Goal: Communication & Community: Answer question/provide support

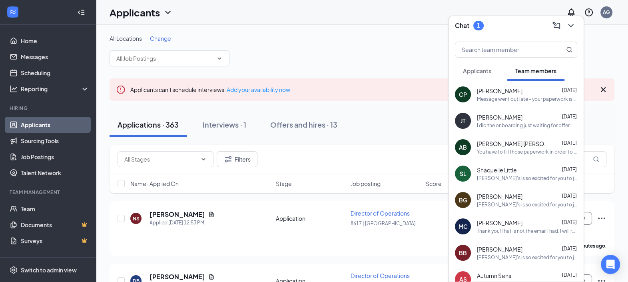
click at [482, 68] on span "Applicants" at bounding box center [477, 70] width 28 height 7
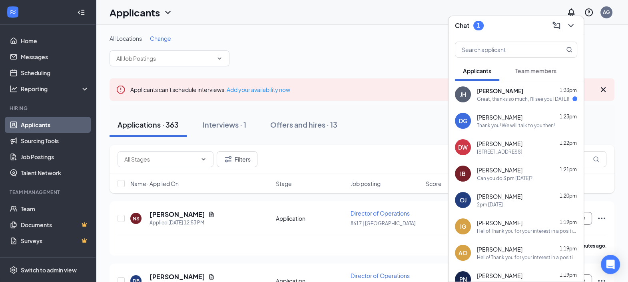
click at [492, 94] on span "[PERSON_NAME]" at bounding box center [500, 91] width 46 height 8
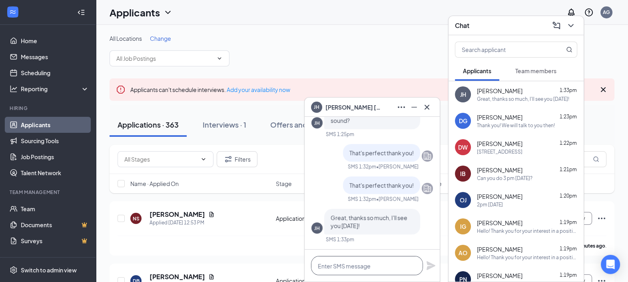
click at [396, 262] on textarea at bounding box center [367, 265] width 112 height 19
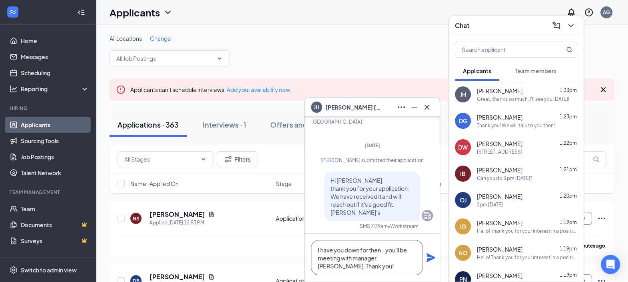
scroll to position [-350, 0]
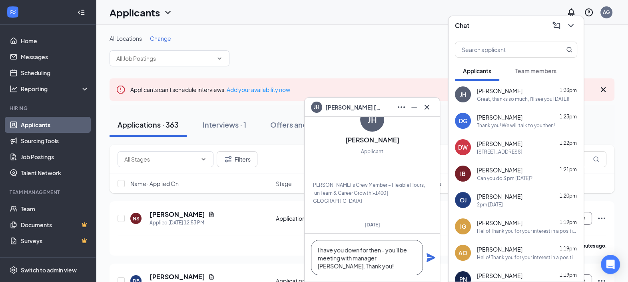
type textarea "I have you down for then - you'll be meeting with manager [PERSON_NAME]. Thank …"
click at [431, 259] on icon "Plane" at bounding box center [431, 257] width 9 height 9
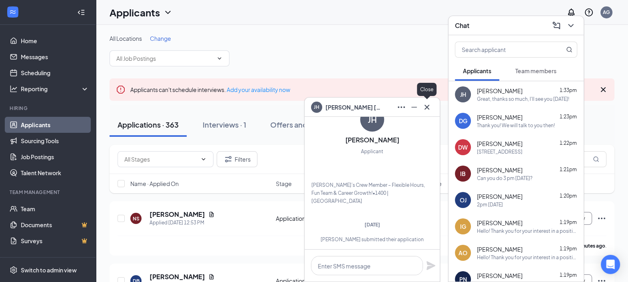
click at [429, 106] on icon "Cross" at bounding box center [427, 107] width 10 height 10
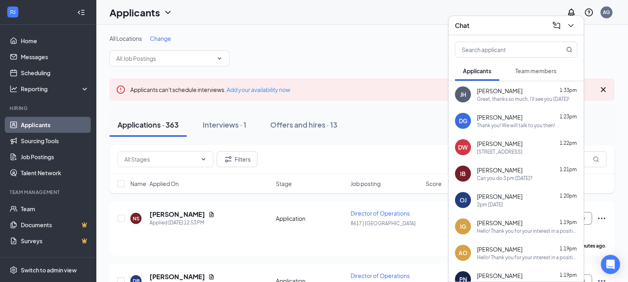
click at [497, 28] on div "Chat" at bounding box center [516, 25] width 122 height 12
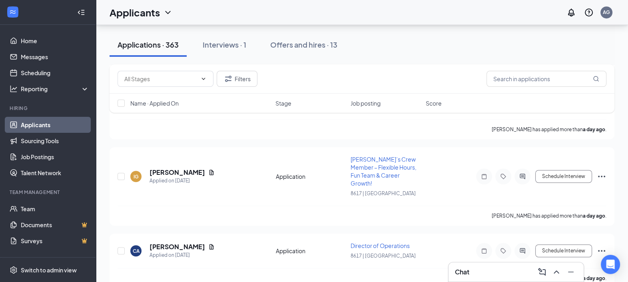
scroll to position [778, 0]
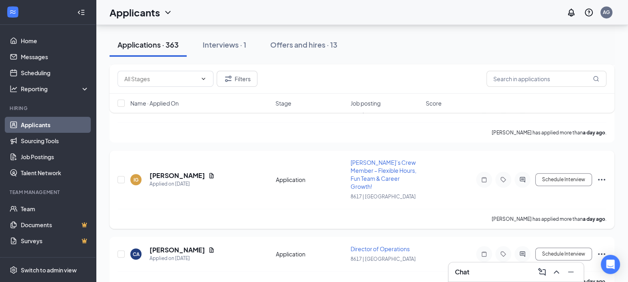
click at [374, 159] on span "[PERSON_NAME]’s Crew Member – Flexible Hours, Fun Team & Career Growth!" at bounding box center [384, 174] width 66 height 31
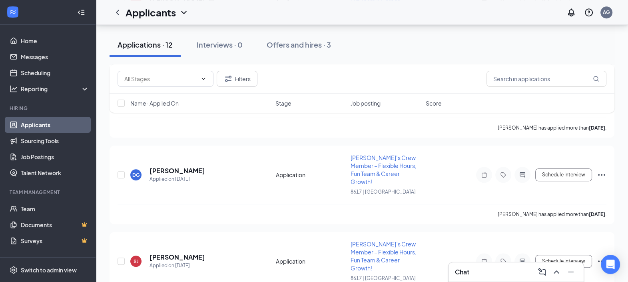
scroll to position [884, 0]
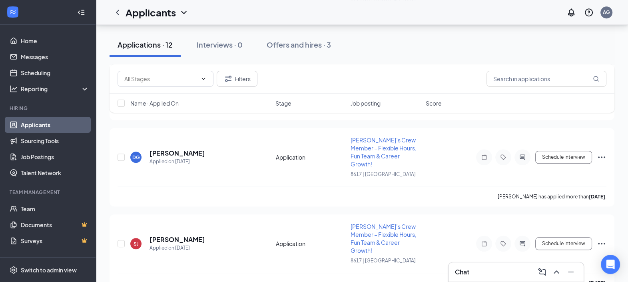
click at [488, 265] on div "Chat" at bounding box center [516, 271] width 135 height 19
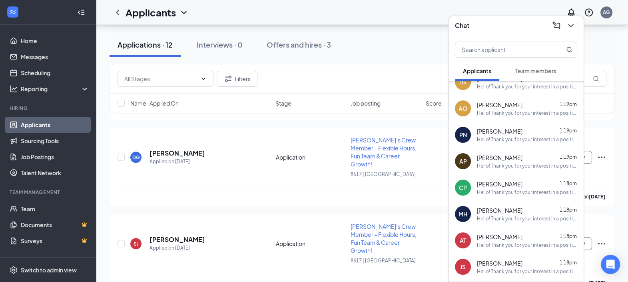
scroll to position [145, 0]
click at [499, 34] on div "Chat" at bounding box center [516, 25] width 135 height 19
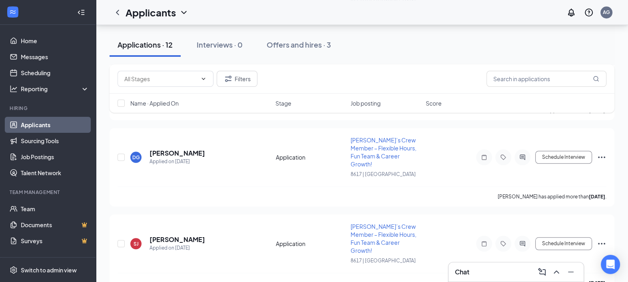
scroll to position [0, 0]
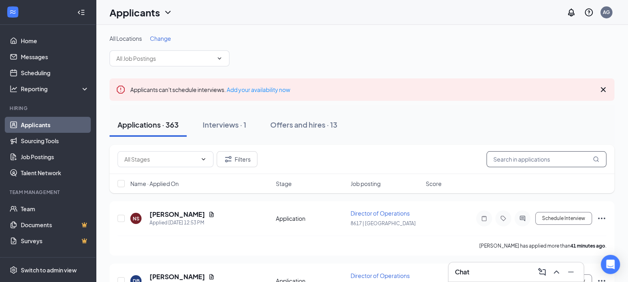
click at [525, 165] on input "text" at bounding box center [547, 159] width 120 height 16
type input "cicc"
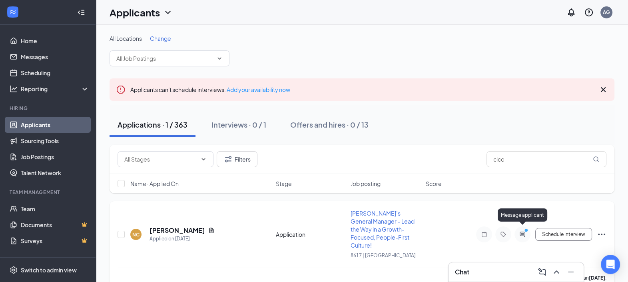
click at [527, 228] on icon "PrimaryDot" at bounding box center [528, 231] width 10 height 6
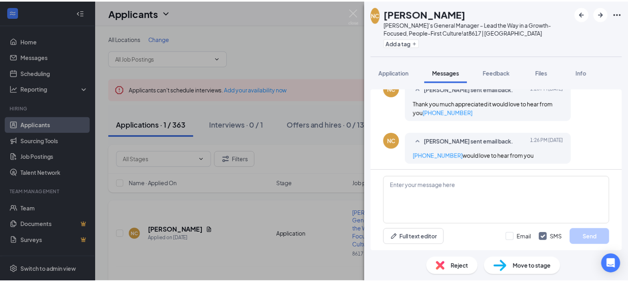
scroll to position [155, 0]
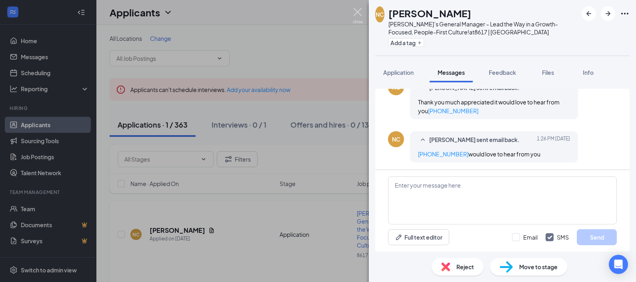
click at [353, 16] on img at bounding box center [358, 16] width 10 height 16
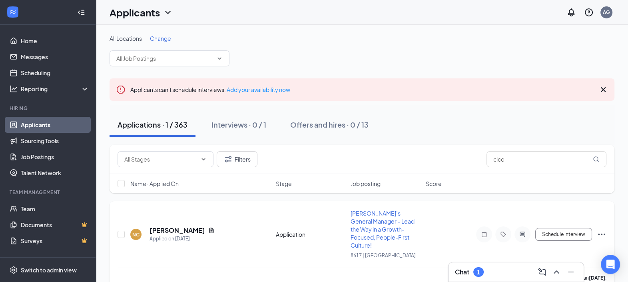
scroll to position [6, 0]
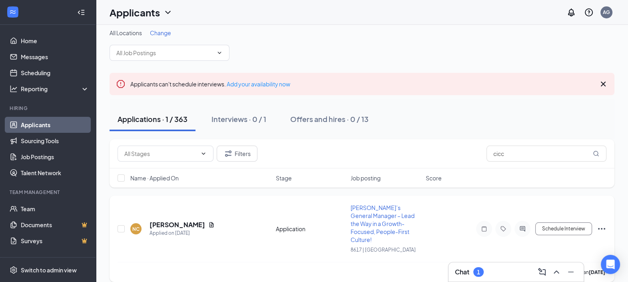
click at [499, 278] on div "Chat 1" at bounding box center [516, 271] width 122 height 13
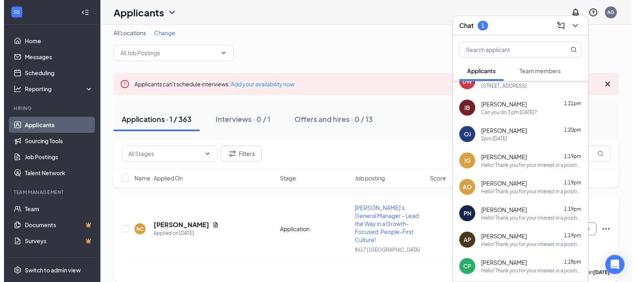
scroll to position [0, 0]
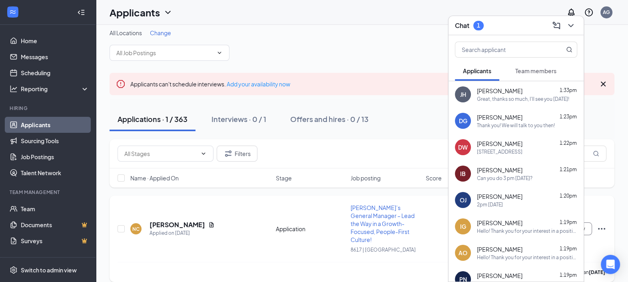
click at [215, 221] on icon "Document" at bounding box center [211, 224] width 6 height 6
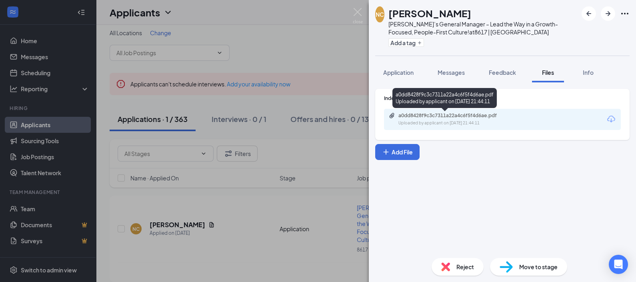
click at [478, 118] on div "a0dd8428f9c3c7311a22a4c6f5f4d6ae.pdf" at bounding box center [454, 115] width 112 height 6
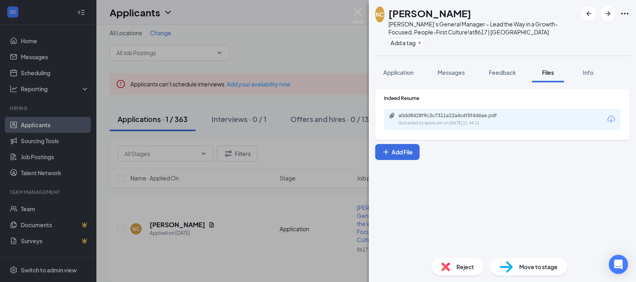
click at [620, 10] on icon "Ellipses" at bounding box center [625, 14] width 10 height 10
click at [547, 157] on div "Indeed Resume a0dd8428f9c3c7311a22a4c6f5f4d6ae.pdf Uploaded by applicant on Sep…" at bounding box center [502, 124] width 254 height 71
click at [456, 72] on span "Messages" at bounding box center [450, 72] width 27 height 7
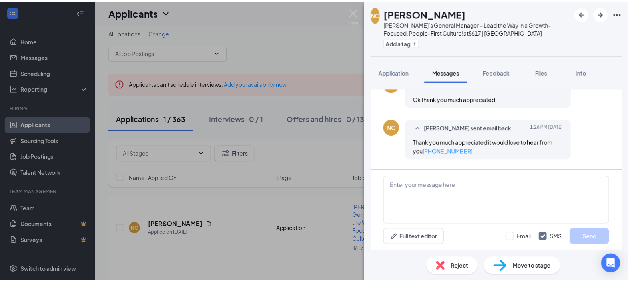
scroll to position [155, 0]
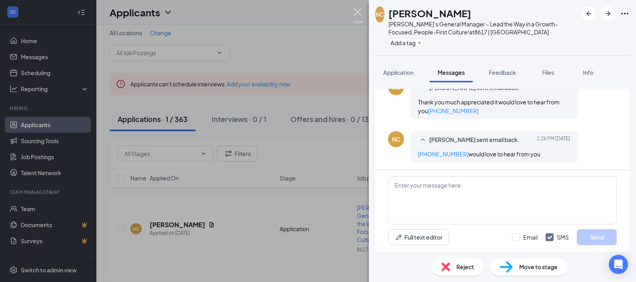
click at [357, 16] on img at bounding box center [358, 16] width 10 height 16
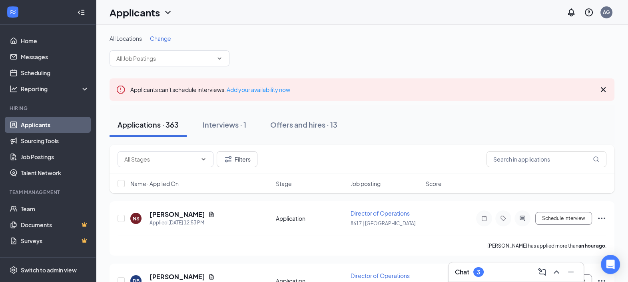
click at [469, 265] on div "Chat 3" at bounding box center [516, 271] width 122 height 13
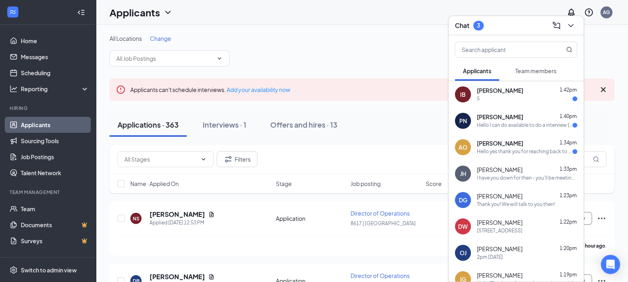
click at [513, 147] on div "[PERSON_NAME] 1:34pm" at bounding box center [527, 144] width 100 height 8
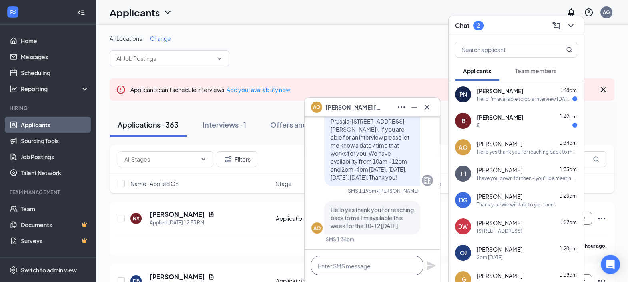
click at [362, 262] on textarea at bounding box center [367, 265] width 112 height 19
type textarea "i"
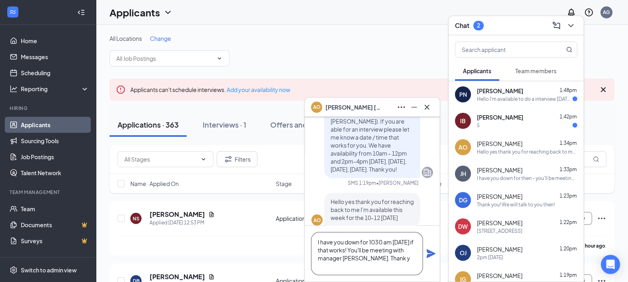
scroll to position [-24, 0]
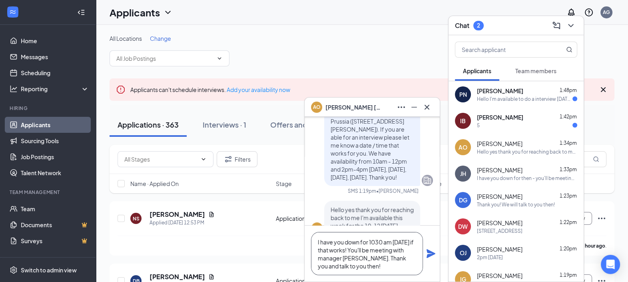
type textarea "I have you down for 1030 am [DATE] if that works! You'll be meeting with manage…"
click at [431, 248] on div "I have you down for 1030 am [DATE] if that works! You'll be meeting with manage…" at bounding box center [372, 253] width 135 height 56
click at [430, 250] on icon "Plane" at bounding box center [431, 254] width 10 height 10
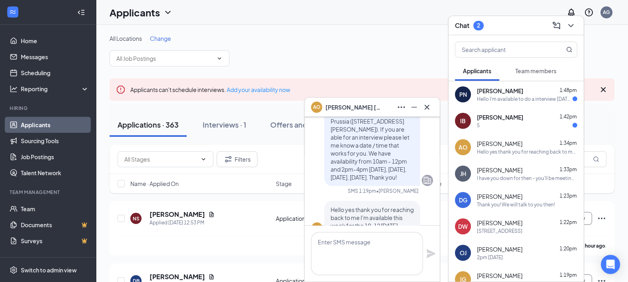
scroll to position [0, 0]
click at [431, 109] on icon "Cross" at bounding box center [427, 107] width 10 height 10
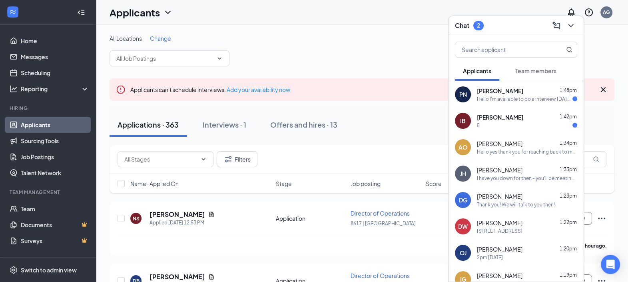
click at [483, 115] on span "[PERSON_NAME]" at bounding box center [500, 117] width 46 height 8
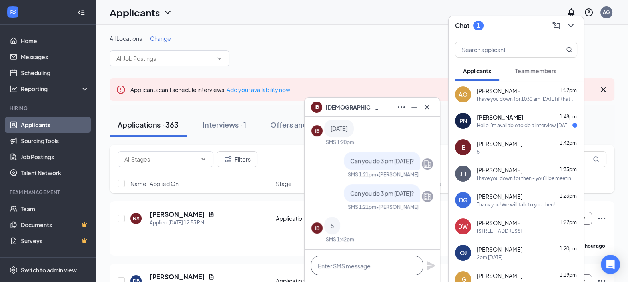
click at [373, 265] on textarea at bounding box center [367, 265] width 112 height 19
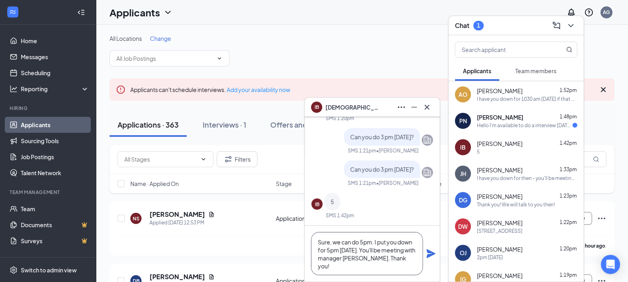
type textarea "Sure, we can do 5pm. I put you down for 5pm [DATE]. You'll be meeting with mana…"
click at [430, 256] on icon "Plane" at bounding box center [431, 253] width 9 height 9
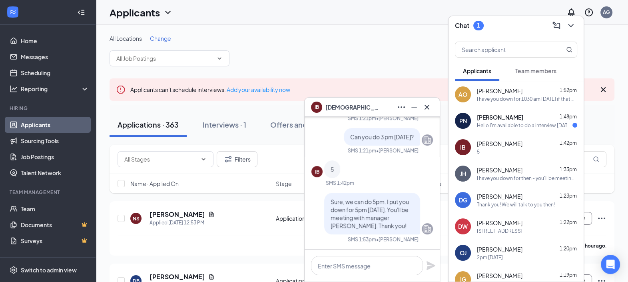
click at [488, 124] on div "Hello I'm available to do a interview [DATE] at 10am" at bounding box center [525, 125] width 96 height 7
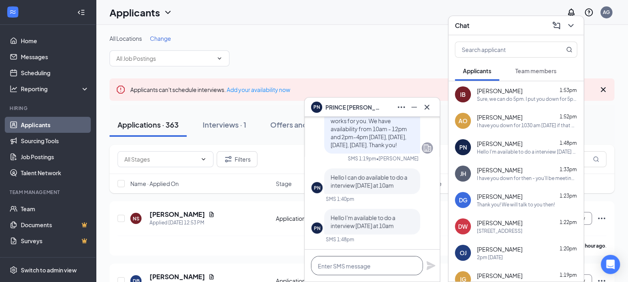
click at [365, 262] on textarea at bounding box center [367, 265] width 112 height 19
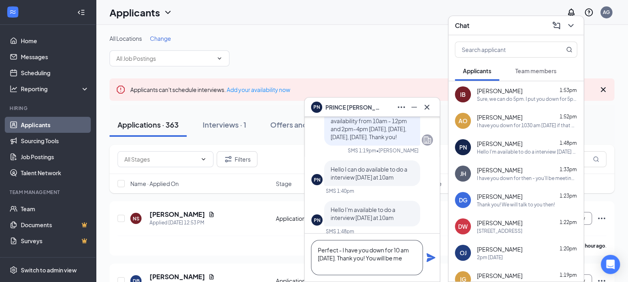
scroll to position [-16, 0]
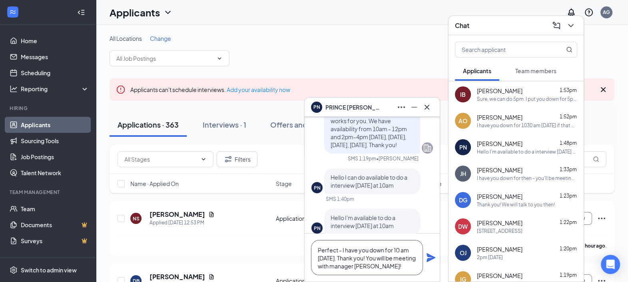
type textarea "Perfect - I have you down for 10 am [DATE]. Thank you! You will be meeting with…"
click at [427, 259] on icon "Plane" at bounding box center [431, 258] width 10 height 10
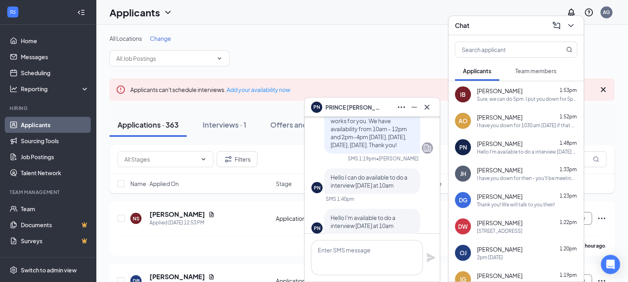
scroll to position [0, 0]
click at [428, 108] on icon "Cross" at bounding box center [427, 106] width 5 height 5
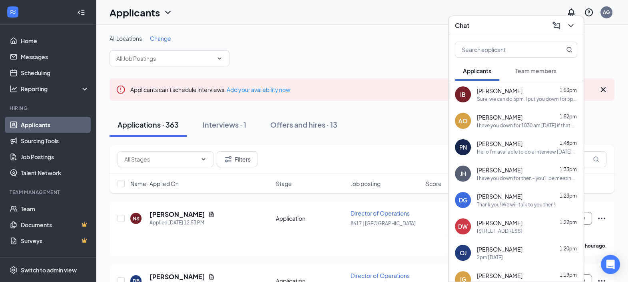
click at [510, 142] on span "[PERSON_NAME]" at bounding box center [500, 144] width 46 height 8
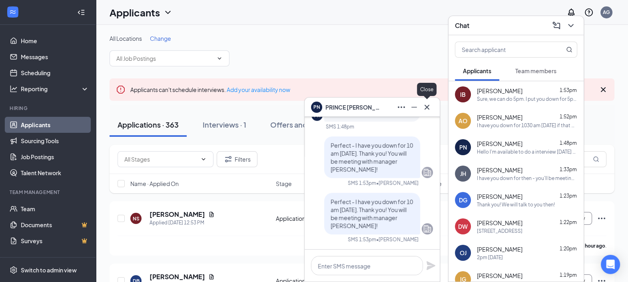
click at [426, 104] on icon "Cross" at bounding box center [427, 107] width 10 height 10
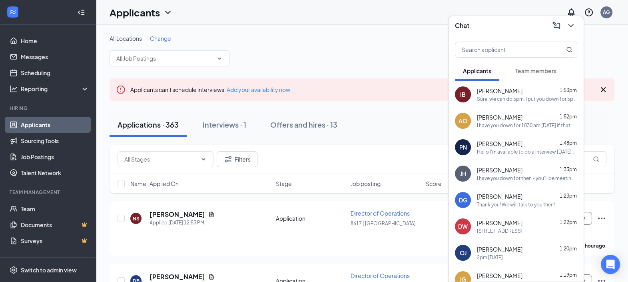
click at [509, 27] on div "Chat" at bounding box center [516, 25] width 122 height 12
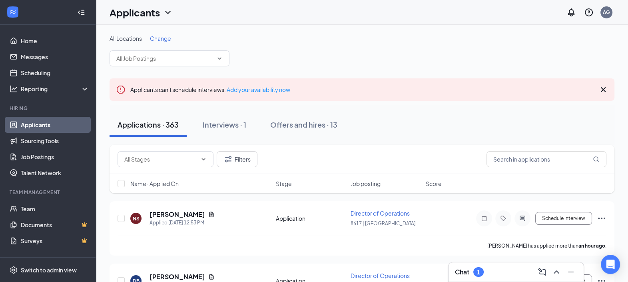
click at [492, 264] on div "Chat 1" at bounding box center [516, 271] width 135 height 19
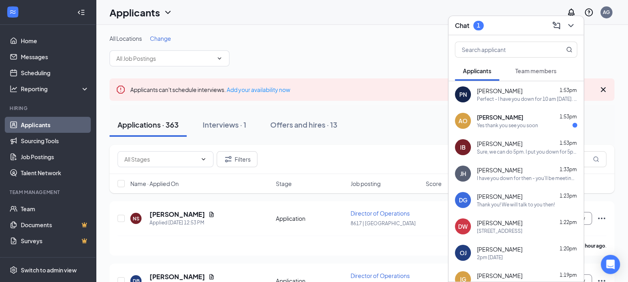
click at [527, 112] on div "AO [PERSON_NAME] 1:53pm Yes thank you see you soon" at bounding box center [516, 121] width 135 height 26
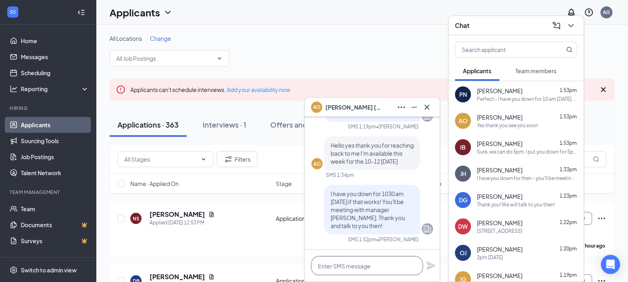
click at [369, 257] on textarea at bounding box center [367, 265] width 112 height 19
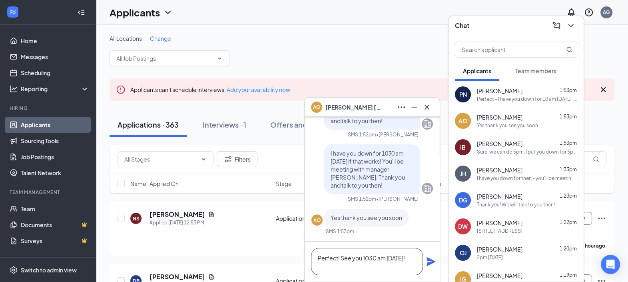
type textarea "Perfect! See you 1030 am [DATE]!"
click at [431, 263] on icon "Plane" at bounding box center [431, 261] width 9 height 9
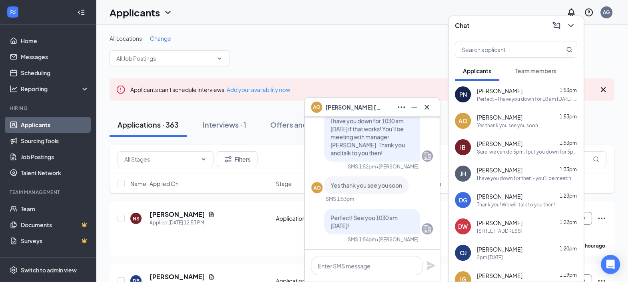
click at [426, 114] on div "AO [PERSON_NAME]" at bounding box center [372, 107] width 135 height 19
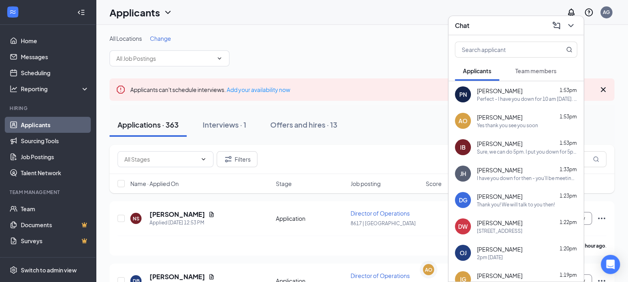
click at [495, 32] on div "Chat" at bounding box center [516, 25] width 122 height 12
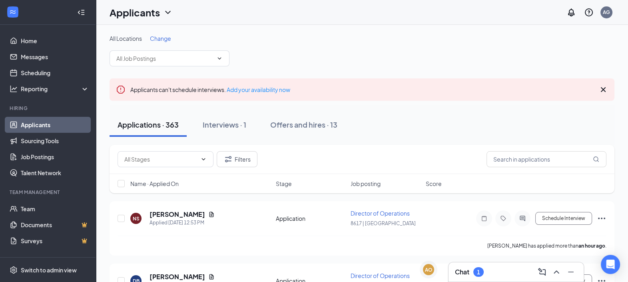
click at [489, 267] on div "Chat 1" at bounding box center [516, 271] width 122 height 13
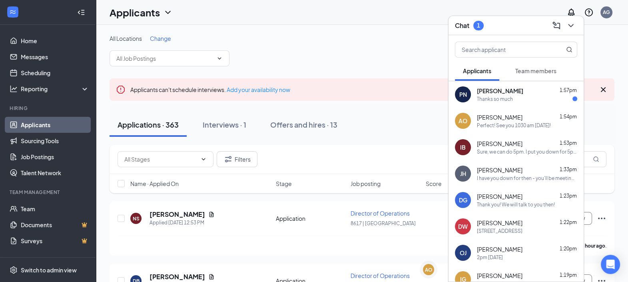
click at [491, 103] on div "PN [PERSON_NAME] 1:57pm Thanks so much" at bounding box center [516, 94] width 135 height 26
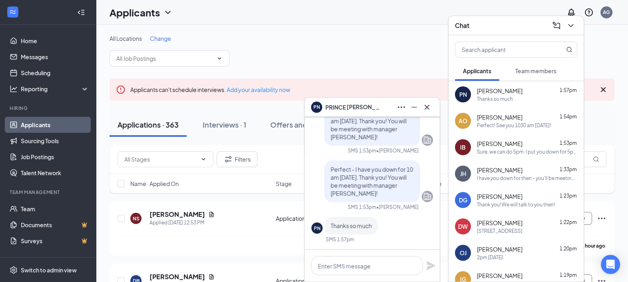
scroll to position [28, 0]
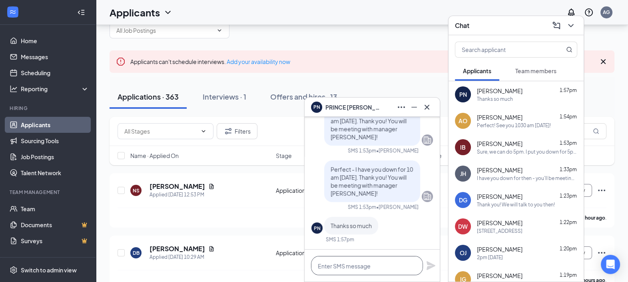
click at [357, 259] on textarea at bounding box center [367, 265] width 112 height 19
type textarea "Thank you!"
click at [428, 267] on icon "Plane" at bounding box center [431, 265] width 9 height 9
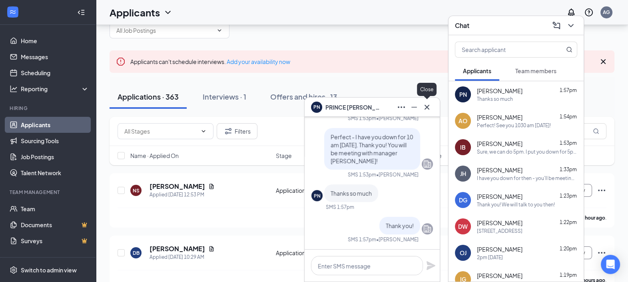
click at [429, 105] on icon "Cross" at bounding box center [427, 107] width 10 height 10
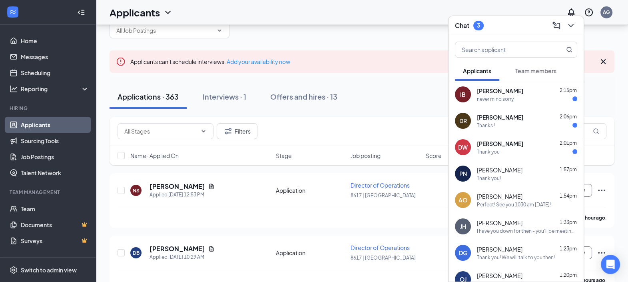
click at [514, 96] on div "never mind sorry" at bounding box center [527, 99] width 100 height 7
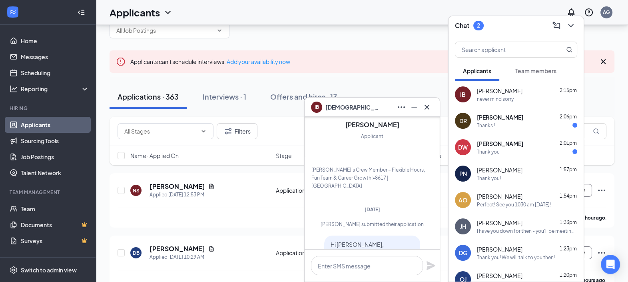
scroll to position [-537, 0]
click at [418, 166] on div "[PERSON_NAME]’s Crew Member – Flexible Hours, Fun Team & Career Growth! • 8617 …" at bounding box center [372, 178] width 122 height 24
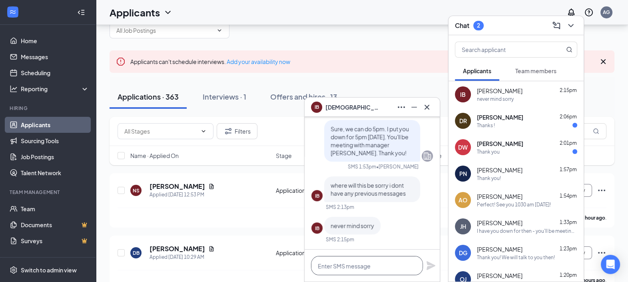
click at [395, 264] on textarea at bounding box center [367, 265] width 112 height 19
type textarea "Wendys in [GEOGRAPHIC_DATA] [STREET_ADDRESS][PERSON_NAME] :)"
click at [429, 263] on icon "Plane" at bounding box center [431, 261] width 9 height 9
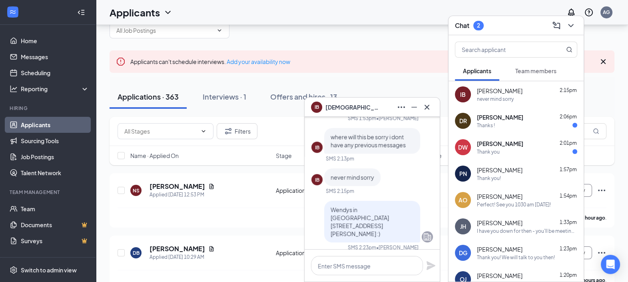
scroll to position [0, 0]
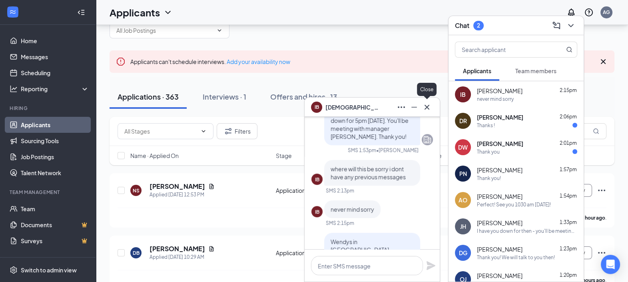
click at [430, 108] on icon "Cross" at bounding box center [427, 107] width 10 height 10
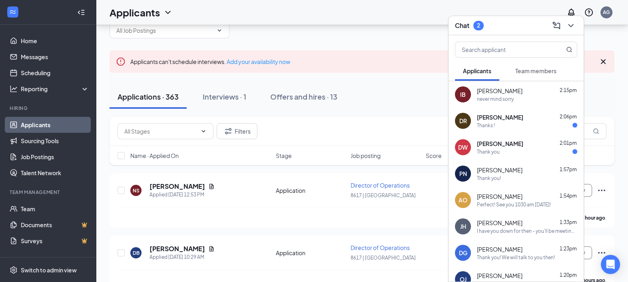
click at [480, 127] on div "Thanks !" at bounding box center [486, 125] width 18 height 7
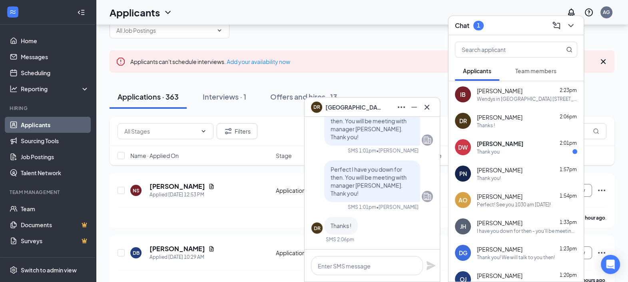
click at [497, 147] on span "[PERSON_NAME]" at bounding box center [500, 144] width 46 height 8
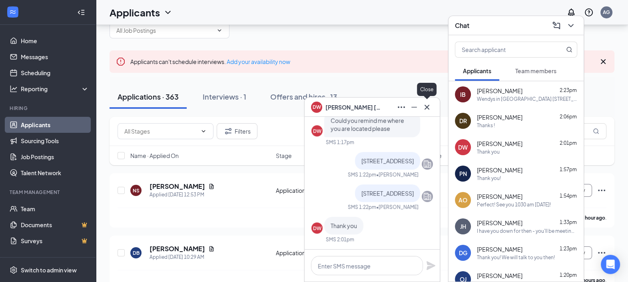
click at [426, 108] on icon "Cross" at bounding box center [427, 107] width 10 height 10
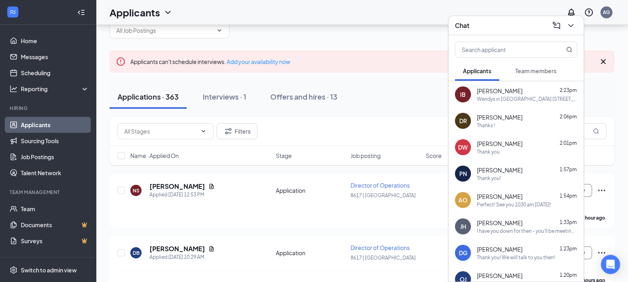
click at [478, 26] on div "Chat" at bounding box center [516, 25] width 122 height 12
